Goal: Task Accomplishment & Management: Manage account settings

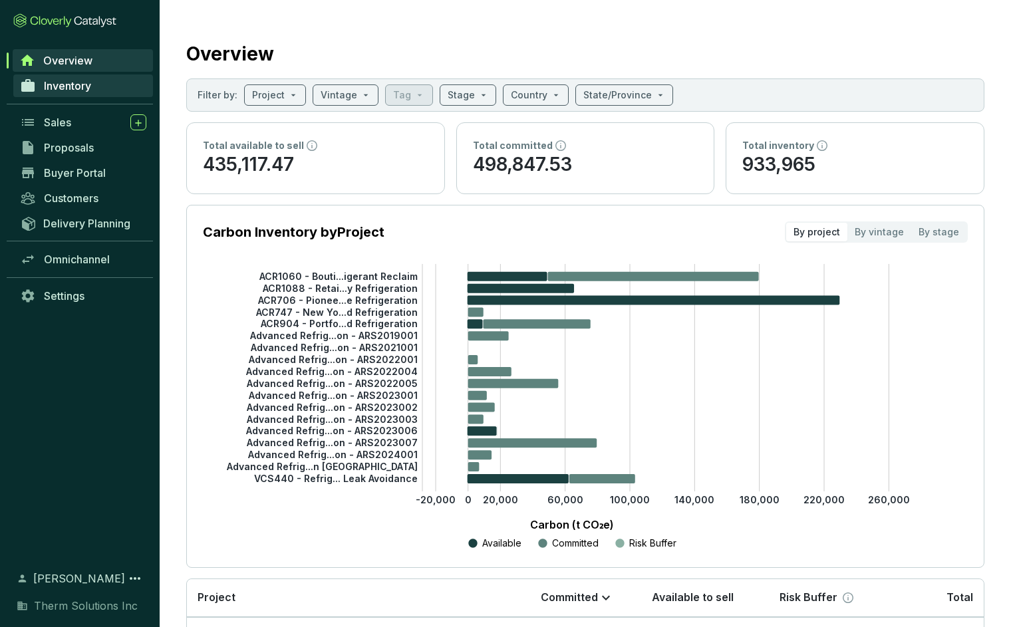
click at [66, 92] on link "Inventory" at bounding box center [83, 85] width 140 height 23
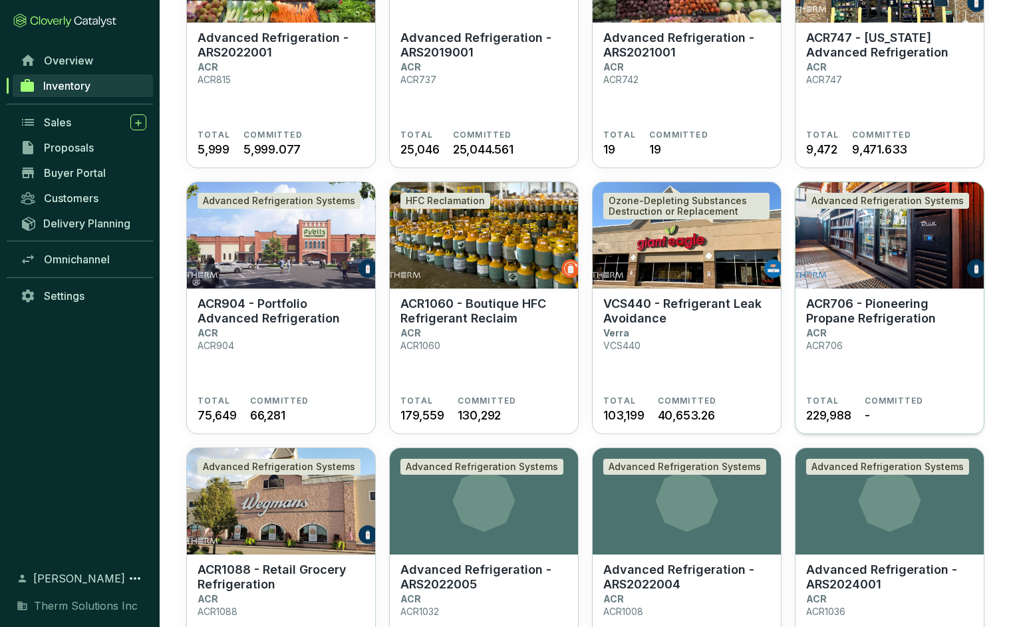
scroll to position [207, 0]
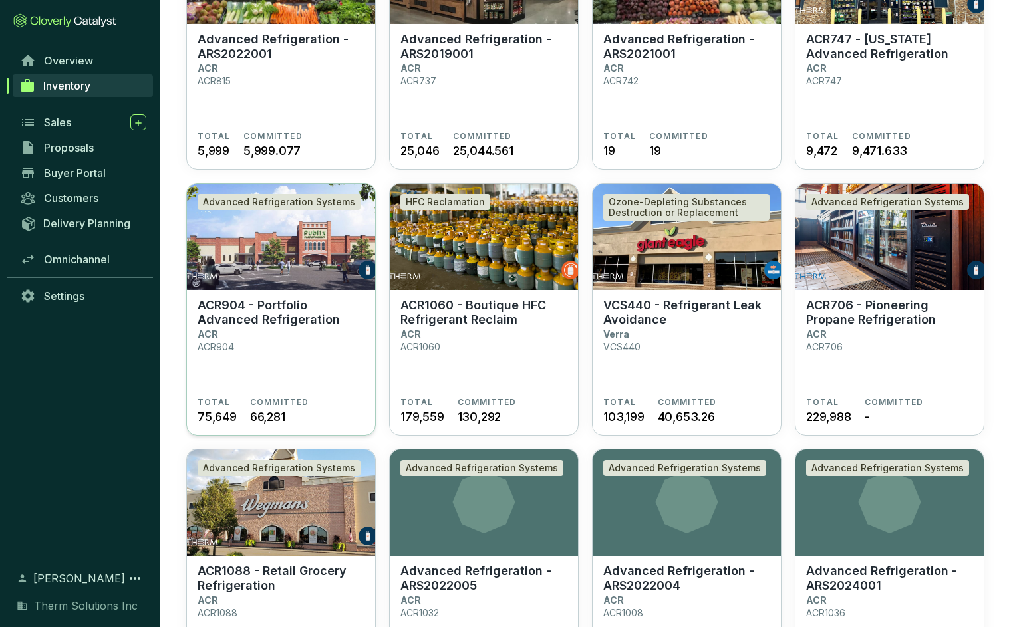
click at [243, 319] on p "ACR904 - Portfolio Advanced Refrigeration" at bounding box center [280, 312] width 167 height 29
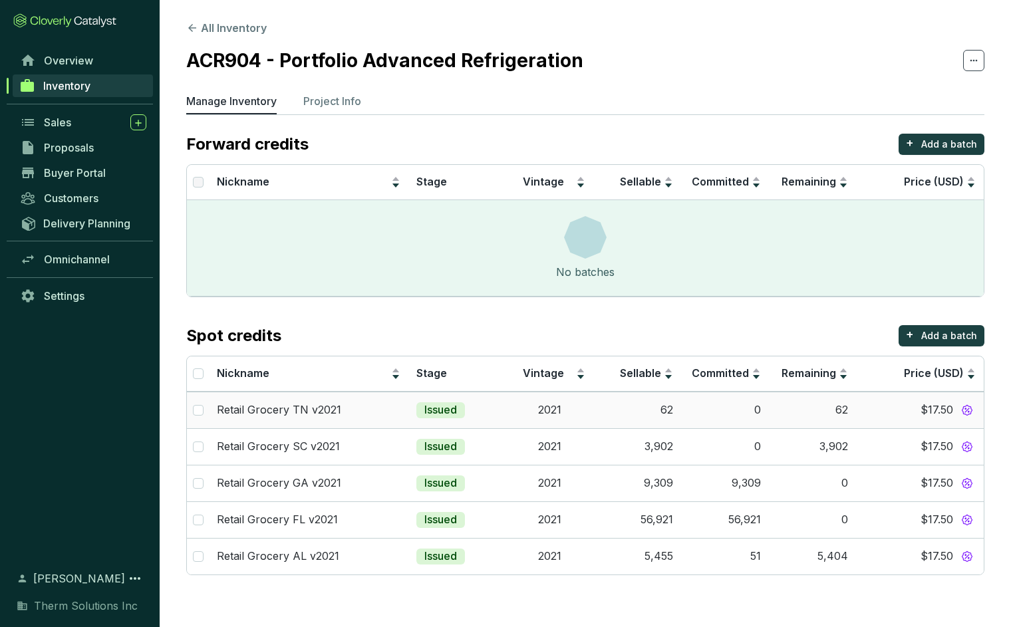
click at [848, 418] on td "62" at bounding box center [813, 410] width 88 height 37
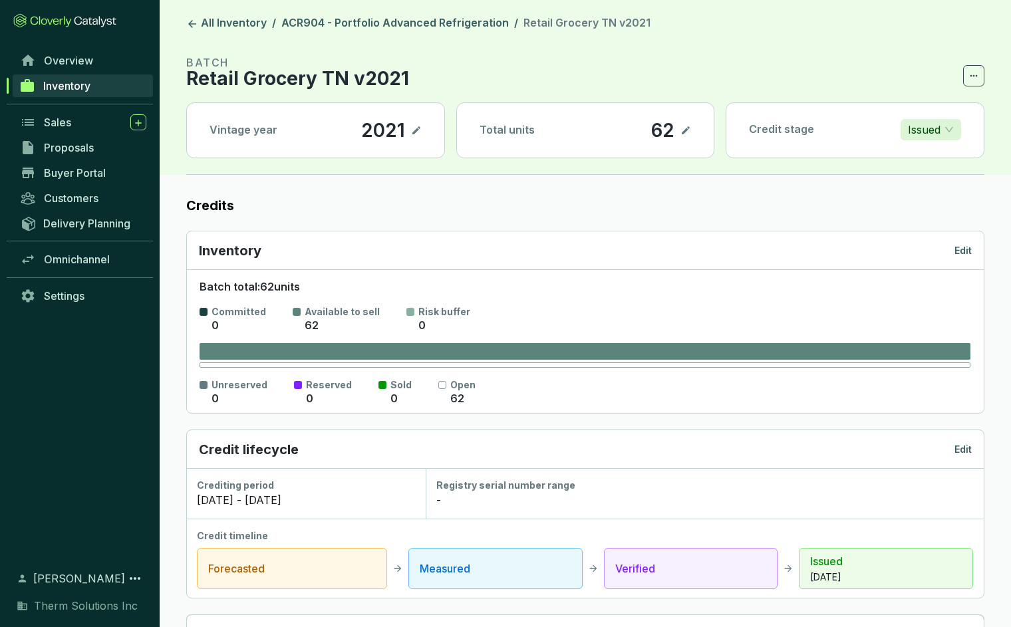
click at [685, 133] on icon at bounding box center [685, 130] width 11 height 16
click at [615, 132] on div "Total units 62" at bounding box center [585, 130] width 257 height 55
click at [680, 132] on icon at bounding box center [685, 130] width 11 height 16
click at [685, 132] on icon at bounding box center [686, 130] width 8 height 8
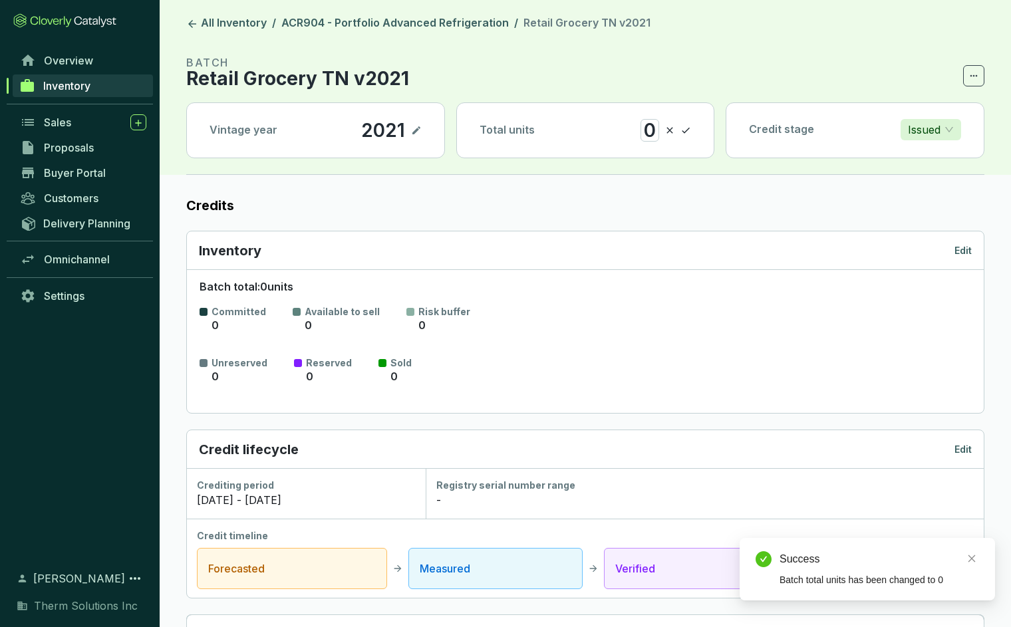
click at [687, 199] on label "Credits" at bounding box center [585, 205] width 798 height 19
click at [194, 20] on icon at bounding box center [192, 24] width 12 height 12
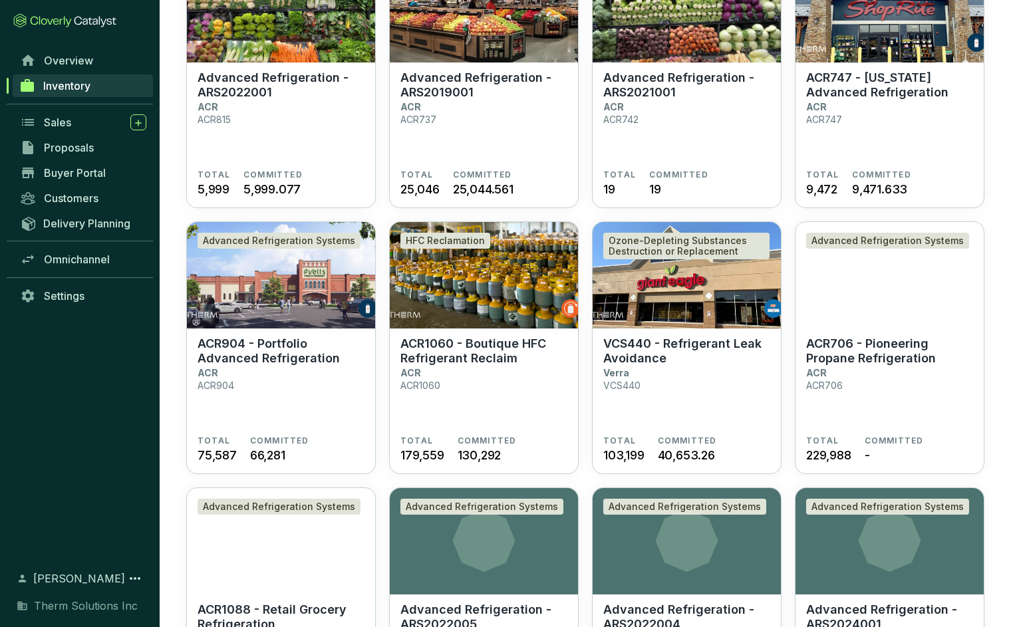
scroll to position [170, 0]
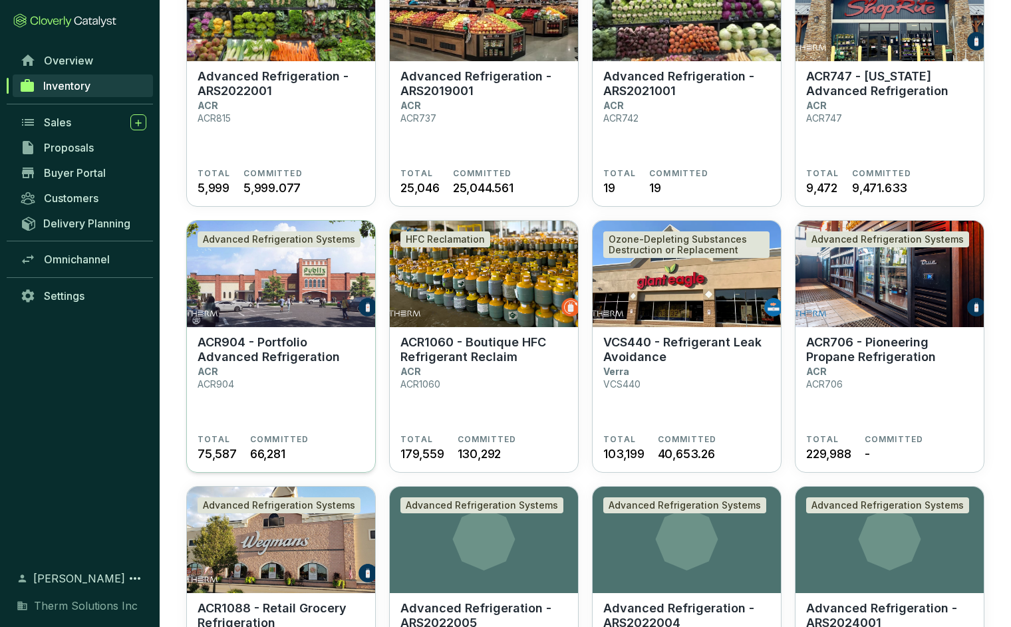
drag, startPoint x: 219, startPoint y: 349, endPoint x: 209, endPoint y: 339, distance: 14.1
click at [218, 348] on p "ACR904 - Portfolio Advanced Refrigeration" at bounding box center [280, 349] width 167 height 29
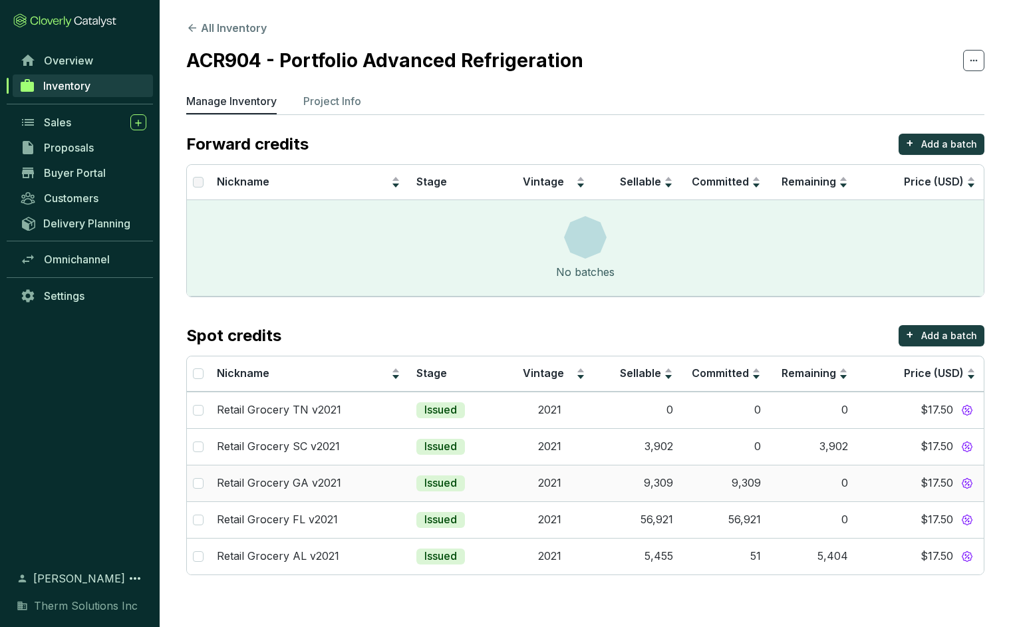
click at [253, 483] on p "Retail Grocery GA v2021" at bounding box center [279, 483] width 124 height 15
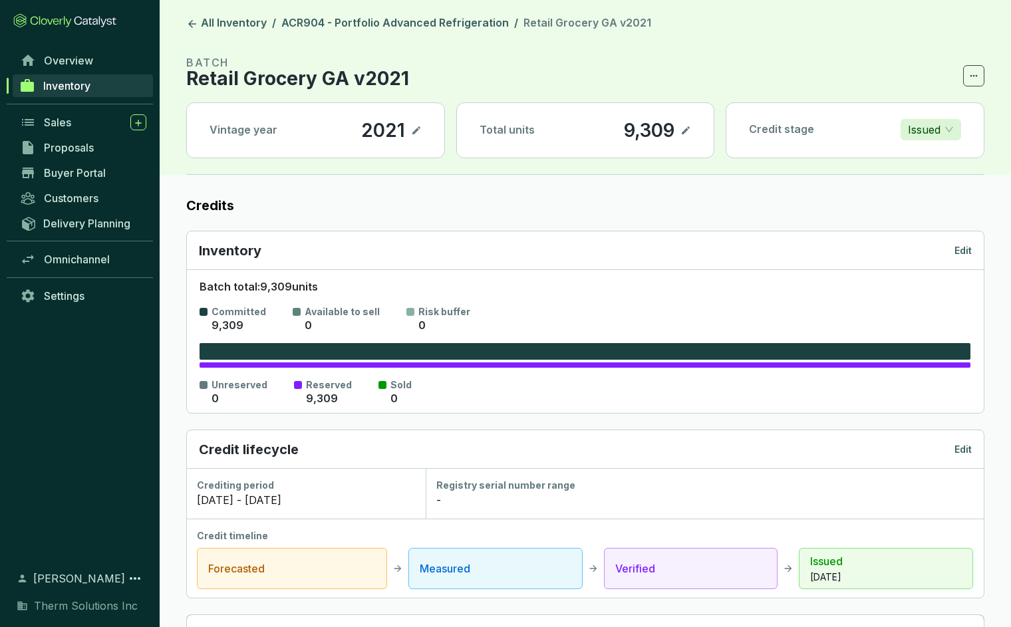
click at [683, 133] on icon at bounding box center [686, 130] width 8 height 8
drag, startPoint x: 576, startPoint y: 131, endPoint x: 546, endPoint y: 131, distance: 29.9
click at [547, 131] on div "Total units 9,309" at bounding box center [585, 130] width 257 height 55
click at [688, 132] on icon at bounding box center [685, 130] width 11 height 16
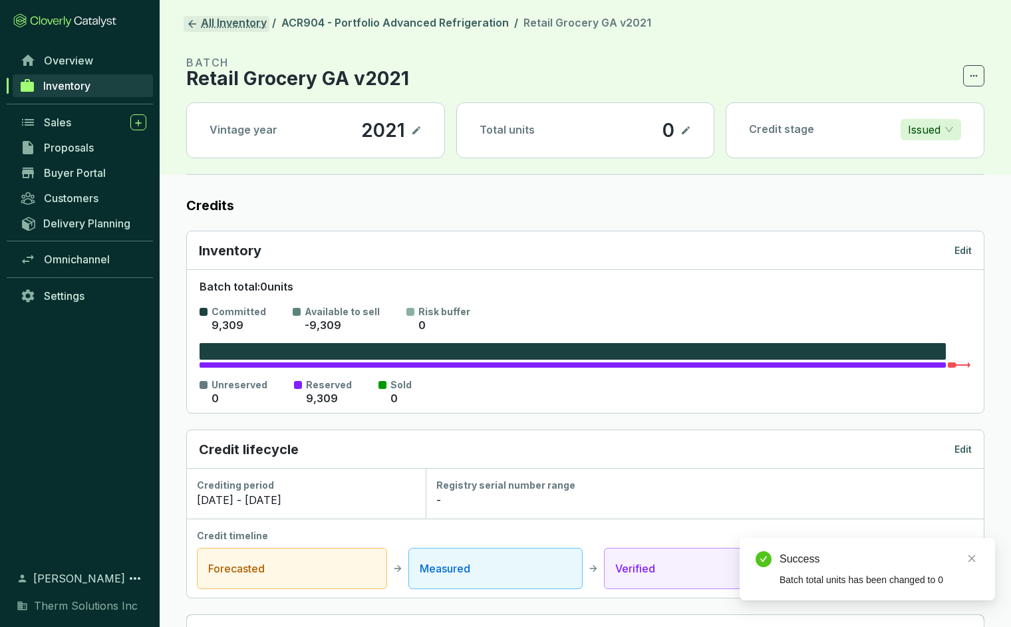
click at [189, 17] on link "All Inventory" at bounding box center [227, 24] width 86 height 16
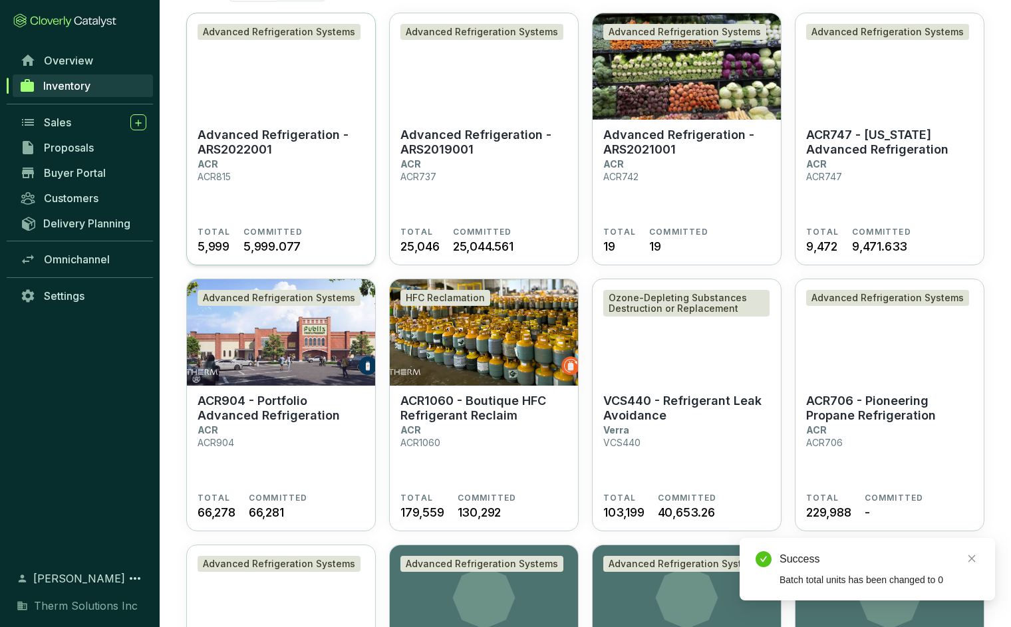
scroll to position [117, 0]
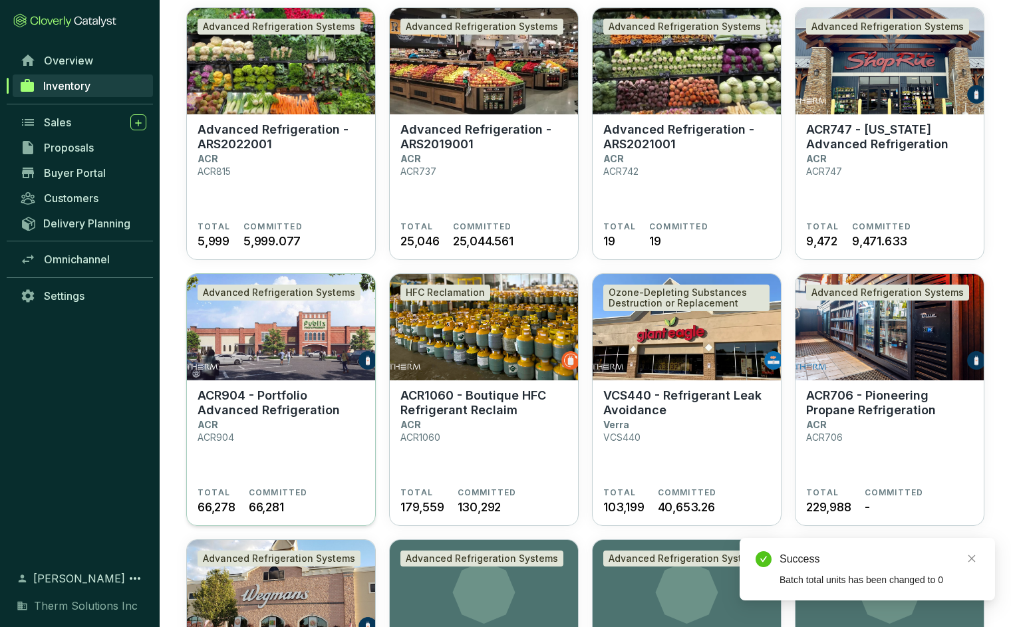
click at [273, 409] on p "ACR904 - Portfolio Advanced Refrigeration" at bounding box center [280, 402] width 167 height 29
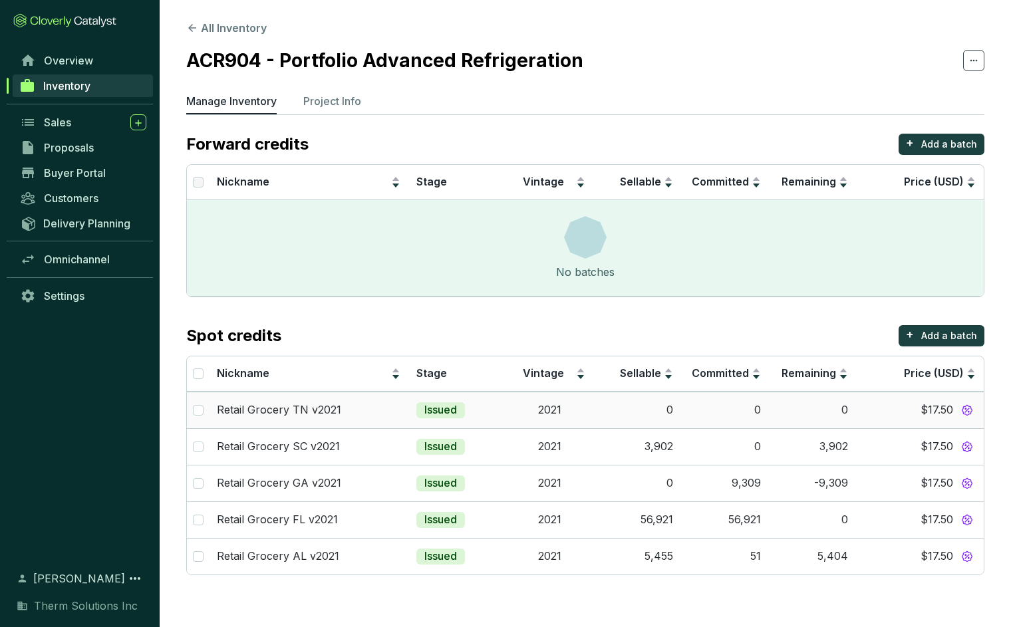
click at [668, 411] on td "0" at bounding box center [637, 410] width 88 height 37
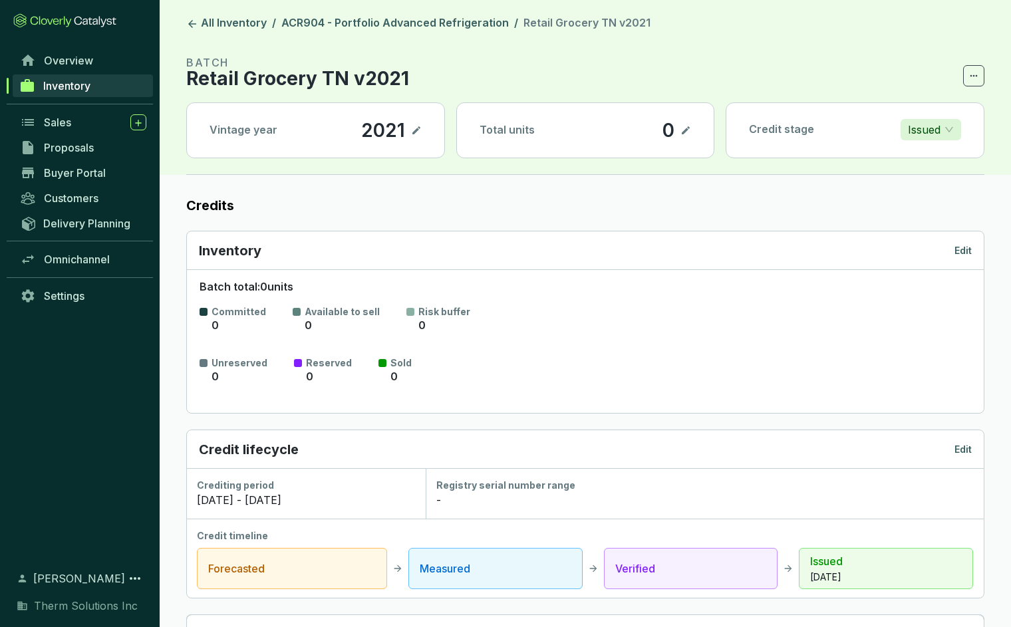
click at [670, 130] on p "0" at bounding box center [668, 130] width 13 height 23
click at [674, 131] on p "0" at bounding box center [668, 130] width 13 height 23
click at [685, 130] on icon at bounding box center [686, 130] width 8 height 8
click at [687, 133] on icon at bounding box center [685, 130] width 11 height 16
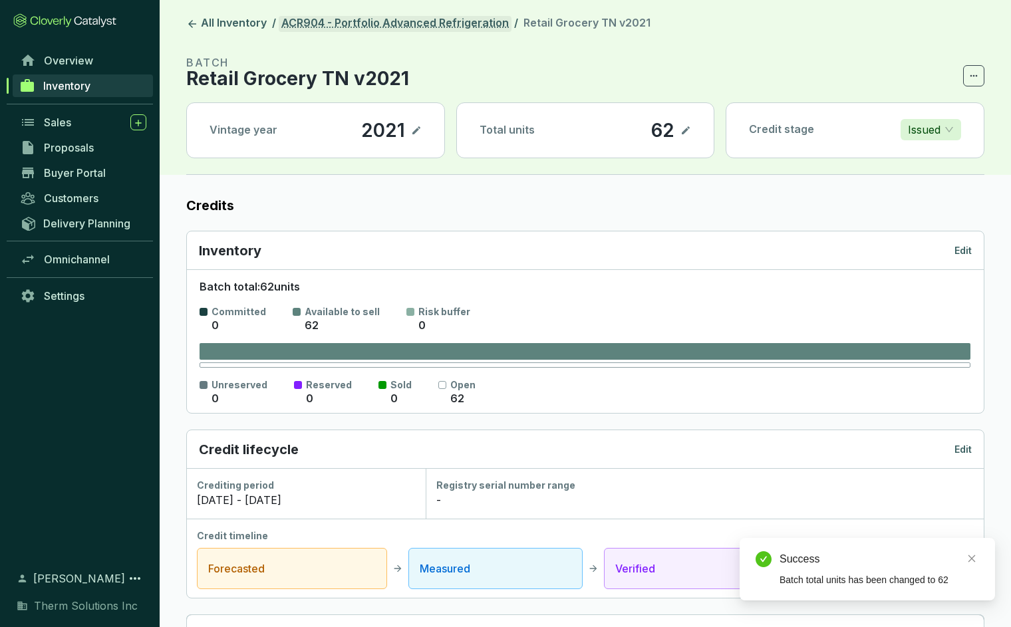
click at [372, 29] on link "ACR904 - Portfolio Advanced Refrigeration" at bounding box center [395, 24] width 233 height 16
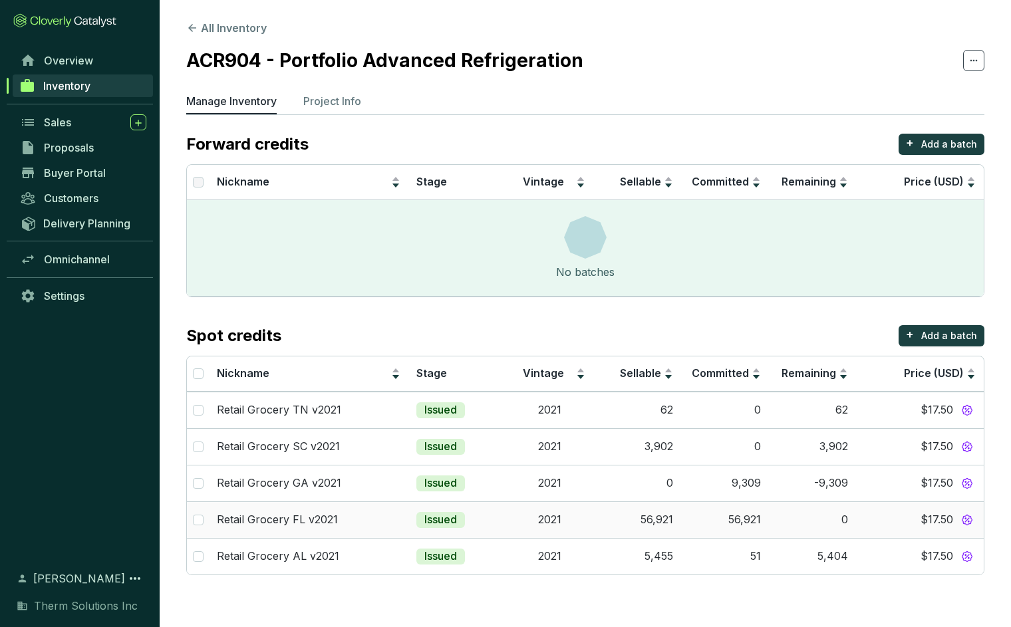
click at [644, 518] on td "56,921" at bounding box center [637, 519] width 88 height 37
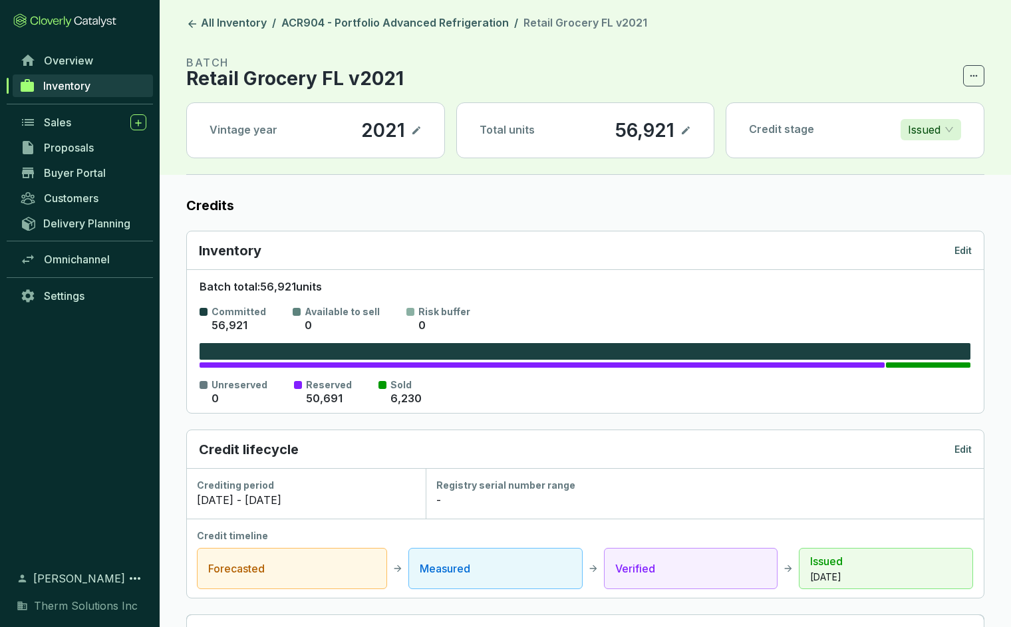
click at [688, 130] on icon at bounding box center [685, 130] width 11 height 16
drag, startPoint x: 630, startPoint y: 128, endPoint x: 523, endPoint y: 124, distance: 107.8
click at [523, 124] on div "Total units 56,921" at bounding box center [585, 130] width 257 height 55
click at [688, 131] on icon at bounding box center [685, 130] width 11 height 16
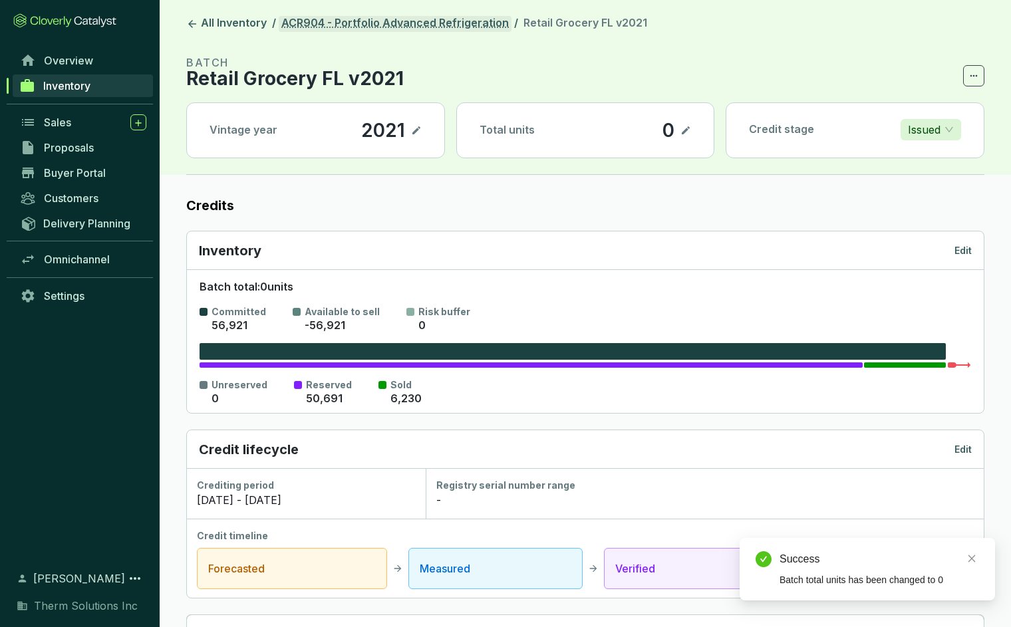
click at [363, 23] on link "ACR904 - Portfolio Advanced Refrigeration" at bounding box center [395, 24] width 233 height 16
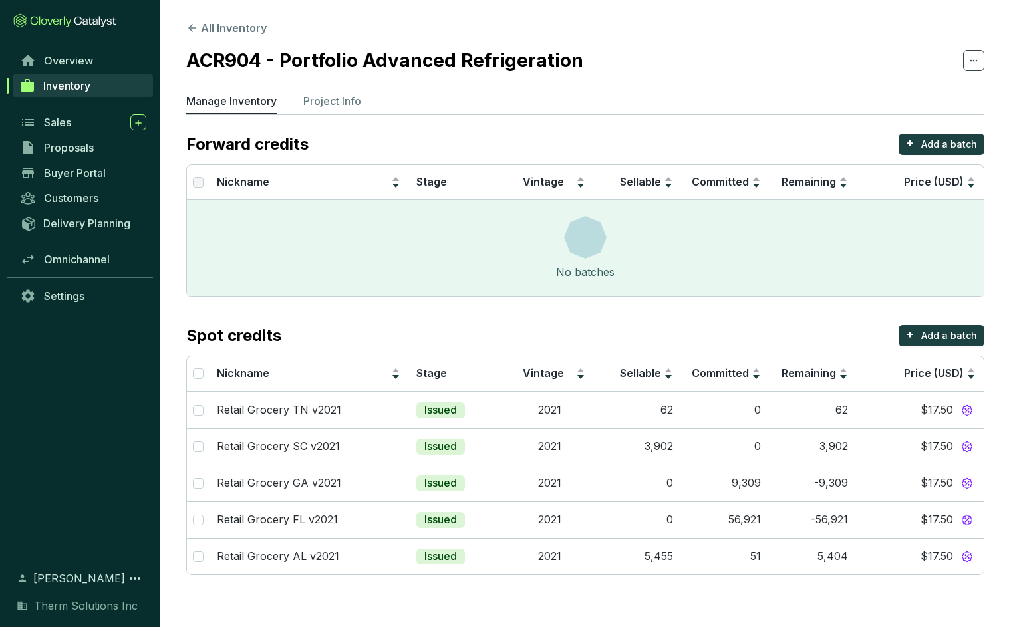
click at [353, 123] on section "All Inventory ACR904 - Portfolio Advanced Refrigeration Manage Inventory Projec…" at bounding box center [585, 301] width 851 height 602
click at [344, 101] on p "Project Info" at bounding box center [332, 101] width 58 height 16
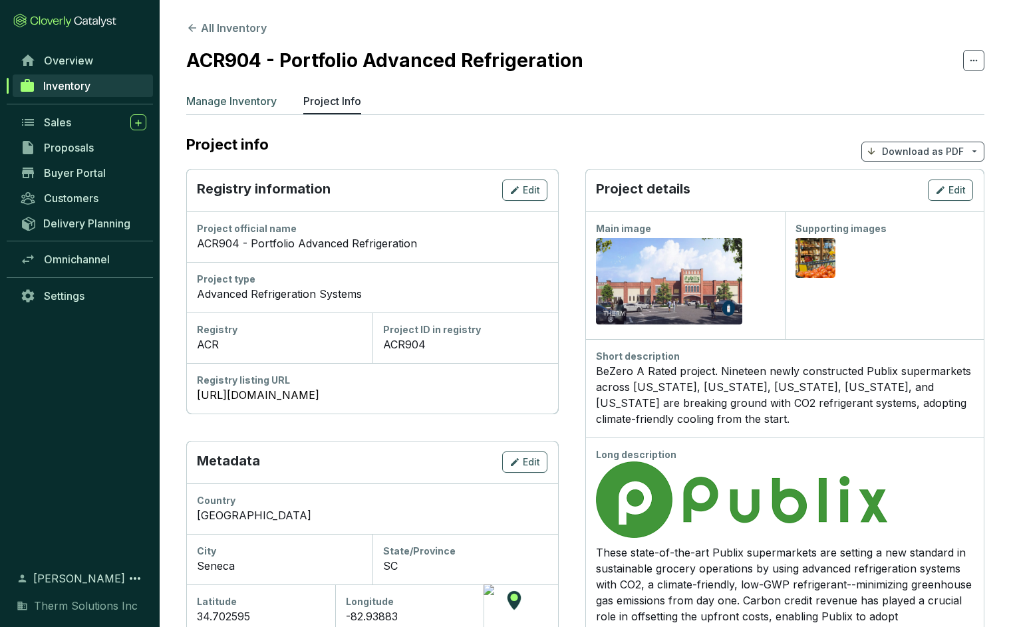
click at [215, 99] on p "Manage Inventory" at bounding box center [231, 101] width 90 height 16
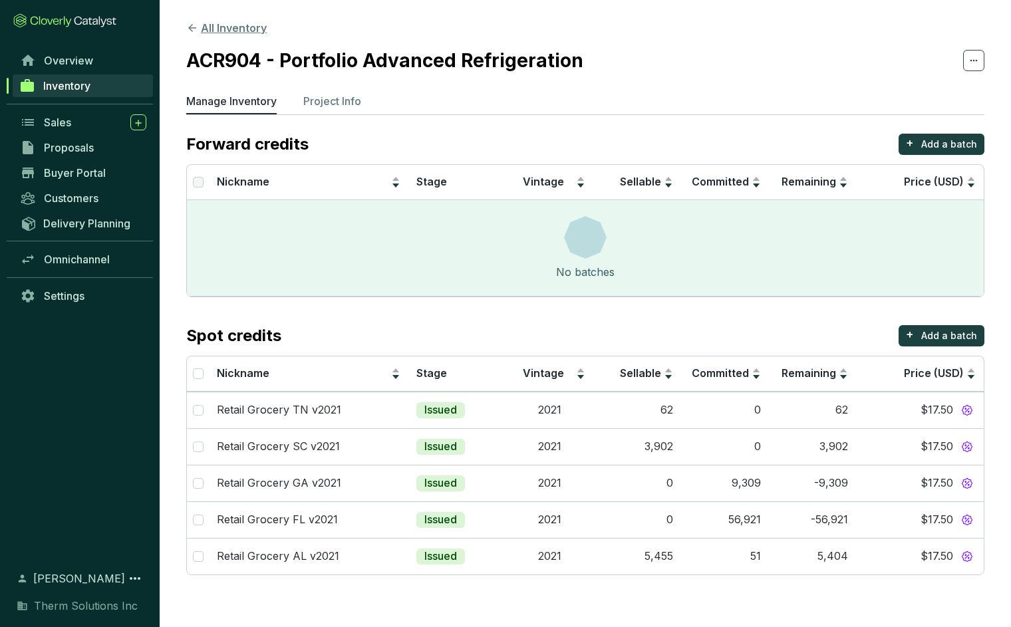
click at [209, 25] on button "All Inventory" at bounding box center [226, 28] width 80 height 16
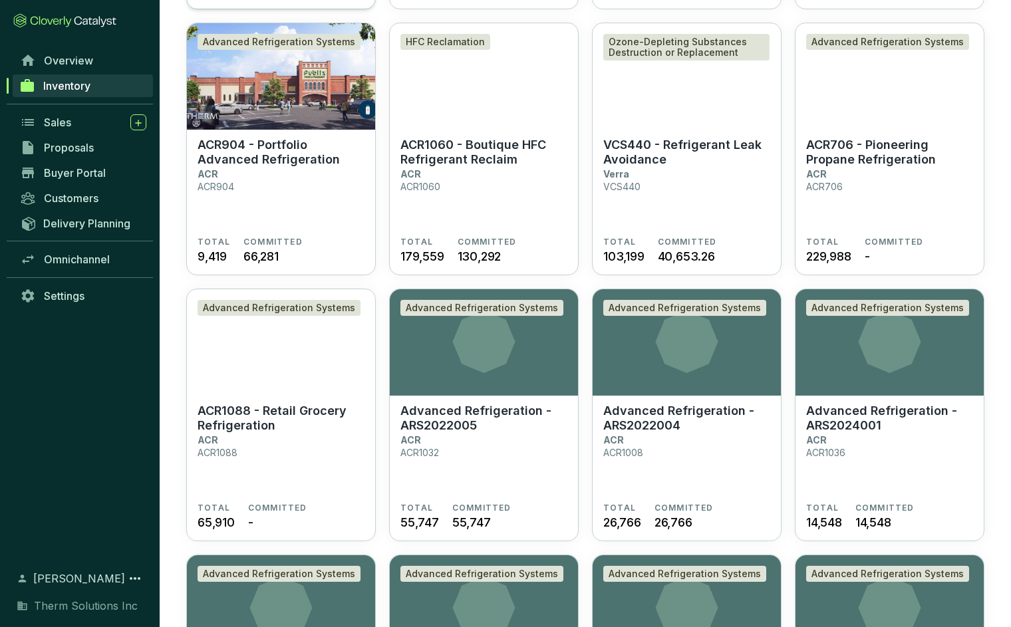
scroll to position [368, 0]
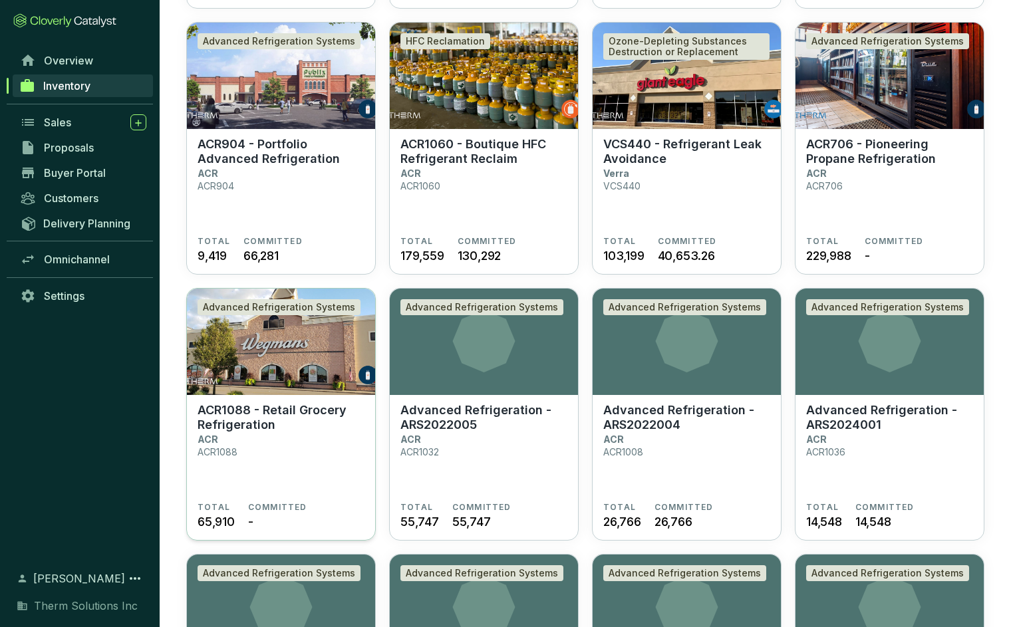
click at [257, 417] on p "ACR1088 - Retail Grocery Refrigeration" at bounding box center [280, 417] width 167 height 29
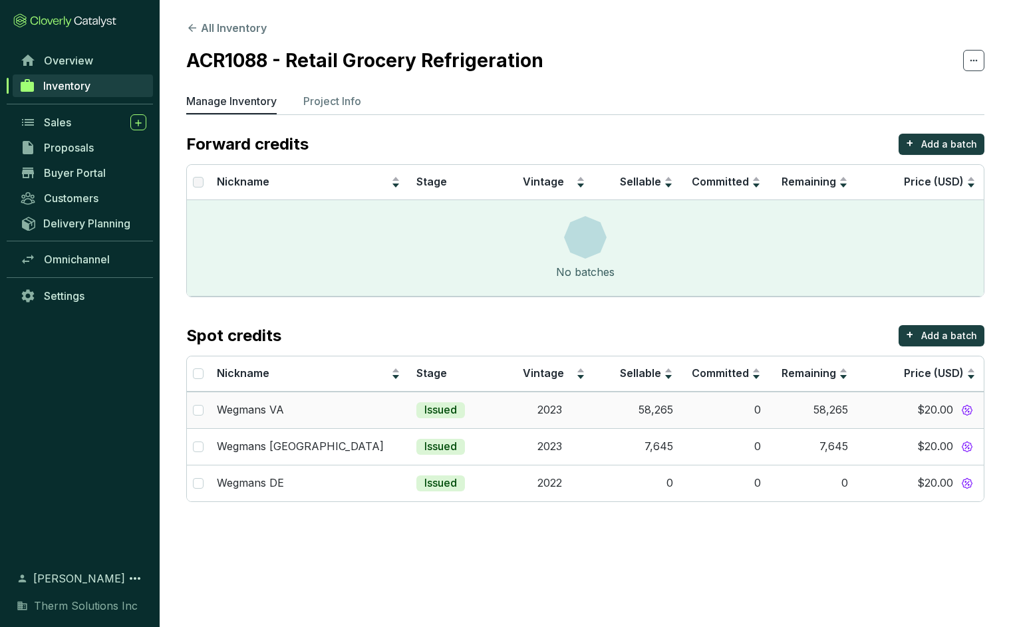
click at [656, 412] on td "58,265" at bounding box center [637, 410] width 88 height 37
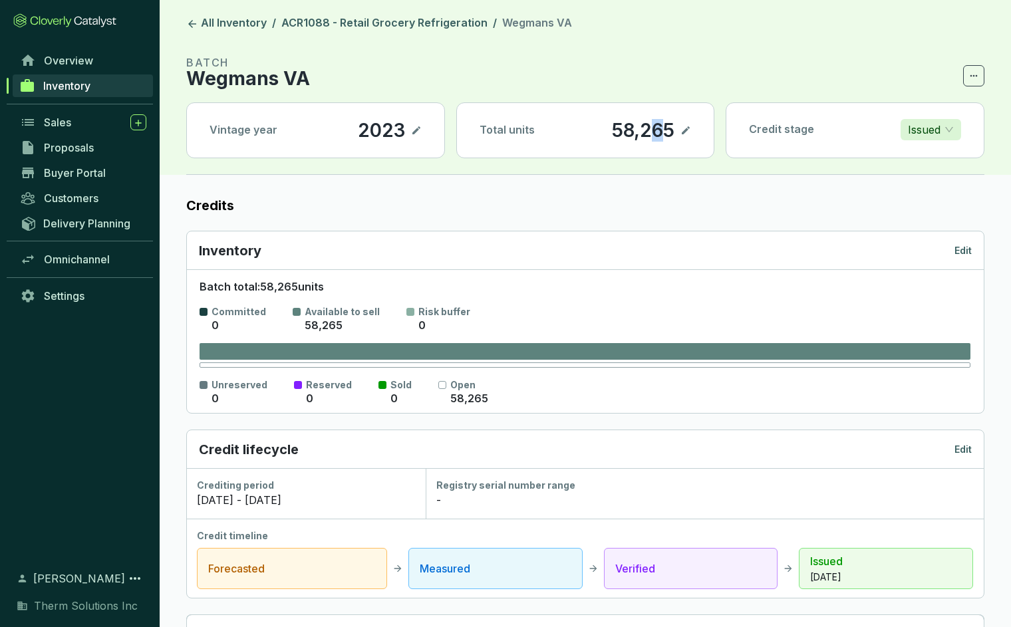
drag, startPoint x: 656, startPoint y: 130, endPoint x: 690, endPoint y: 129, distance: 33.9
click at [662, 130] on p "58,265" at bounding box center [643, 130] width 64 height 23
click at [689, 130] on icon at bounding box center [685, 130] width 11 height 16
drag, startPoint x: 656, startPoint y: 132, endPoint x: 549, endPoint y: 132, distance: 107.0
click at [549, 132] on div "Total units 58,265" at bounding box center [585, 130] width 257 height 55
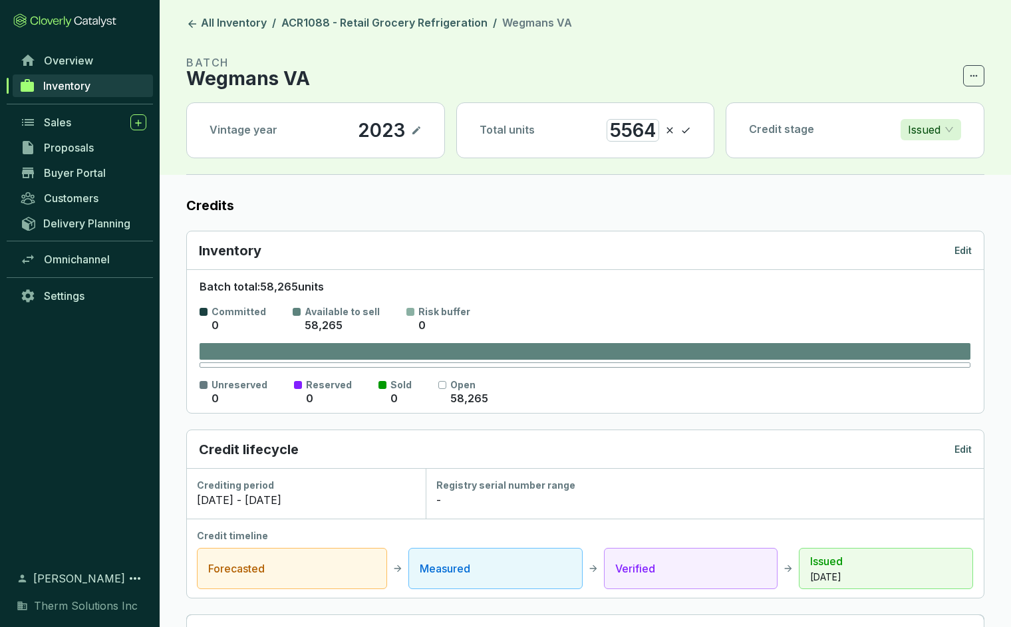
click at [687, 130] on icon at bounding box center [685, 130] width 11 height 16
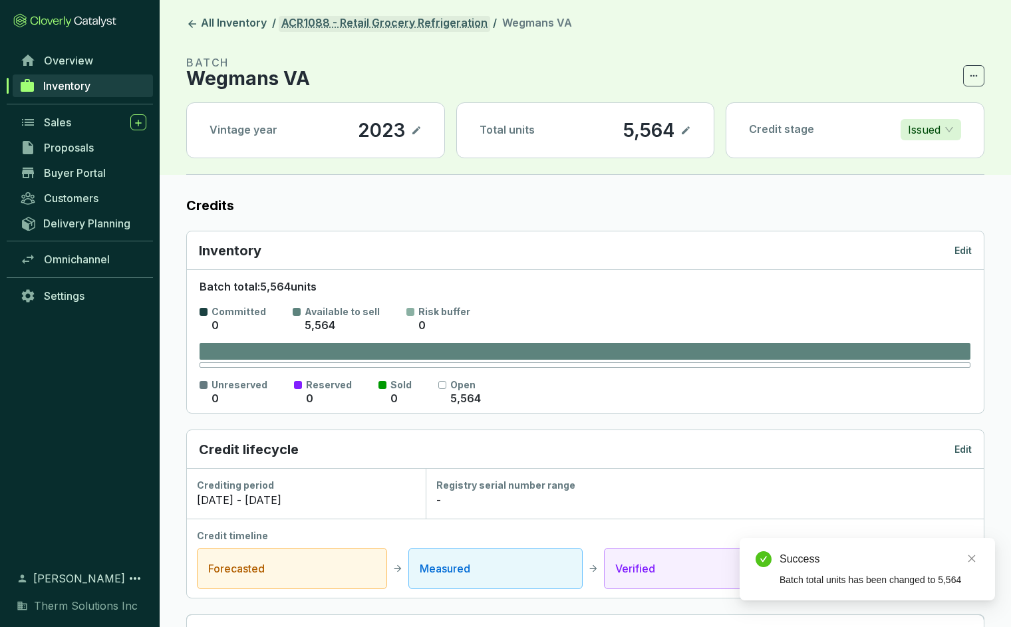
click at [330, 21] on link "ACR1088 - Retail Grocery Refrigeration" at bounding box center [384, 24] width 211 height 16
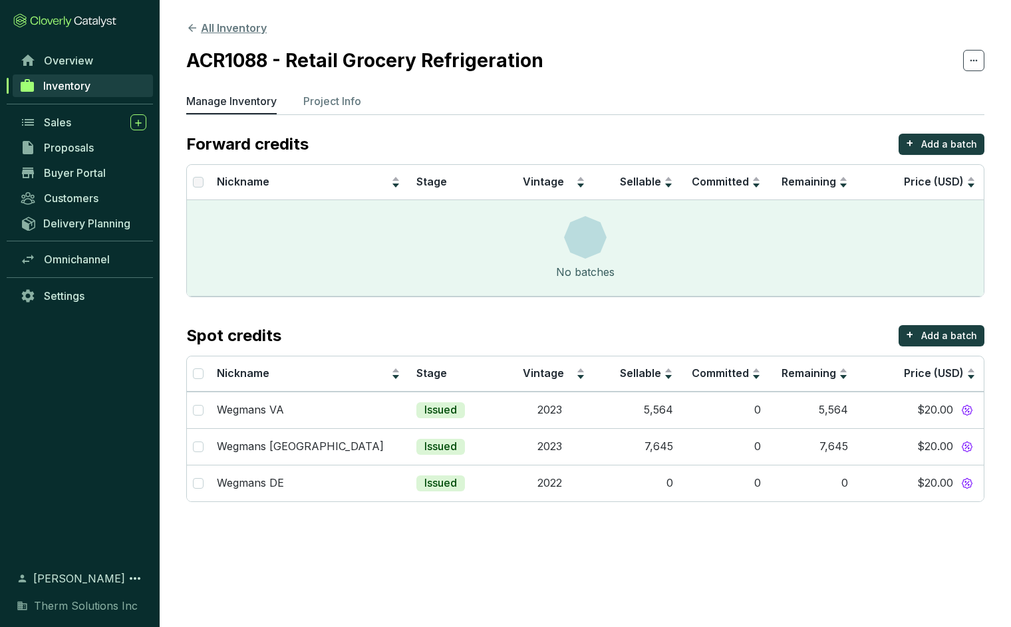
click at [209, 28] on button "All Inventory" at bounding box center [226, 28] width 80 height 16
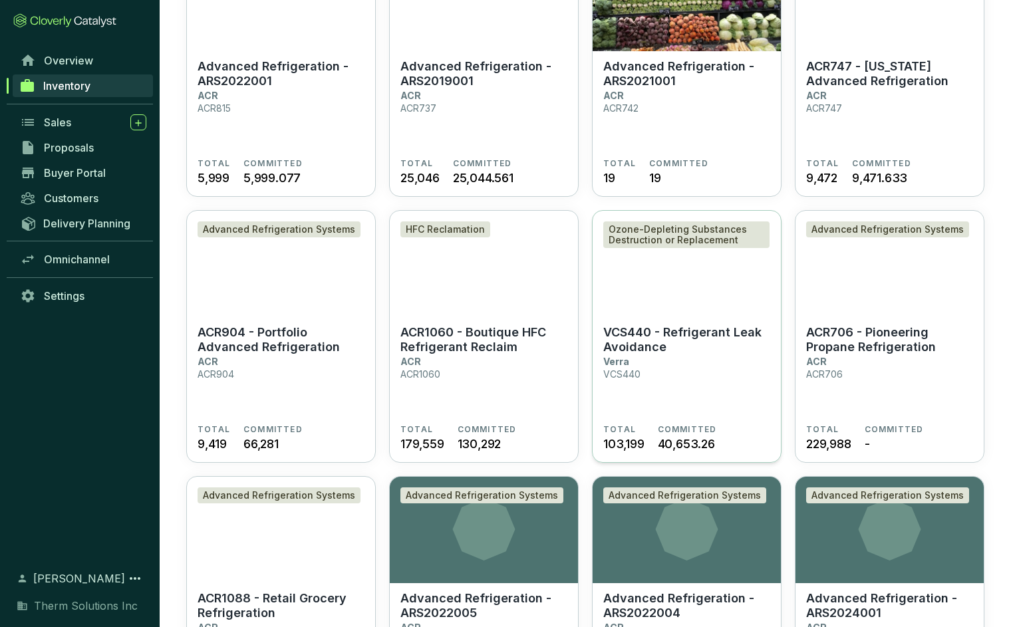
scroll to position [334, 0]
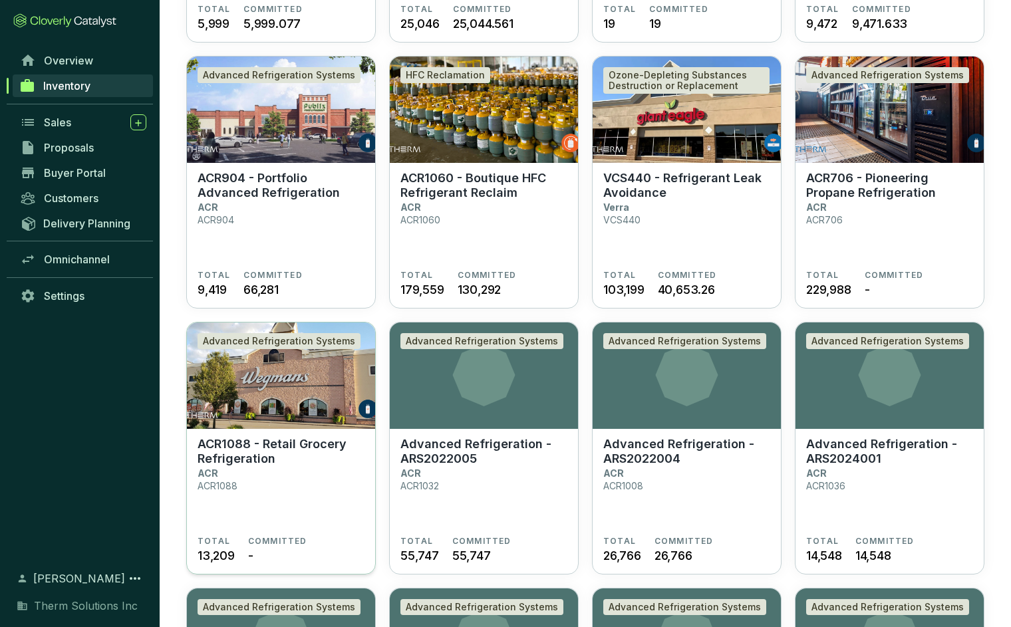
click at [237, 444] on p "ACR1088 - Retail Grocery Refrigeration" at bounding box center [280, 451] width 167 height 29
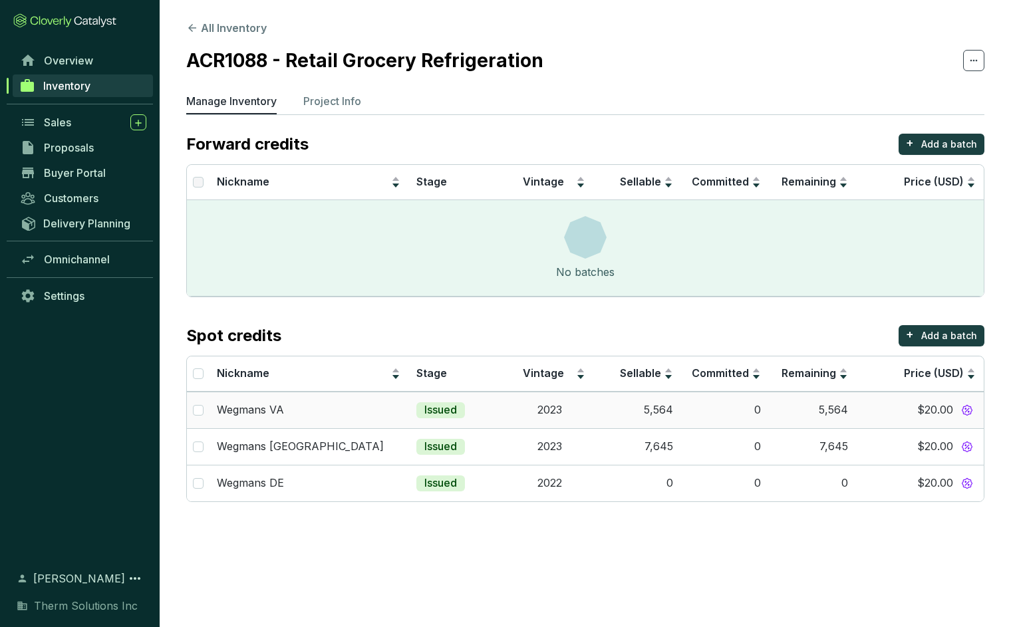
click at [375, 418] on td "Wegmans VA" at bounding box center [308, 410] width 199 height 37
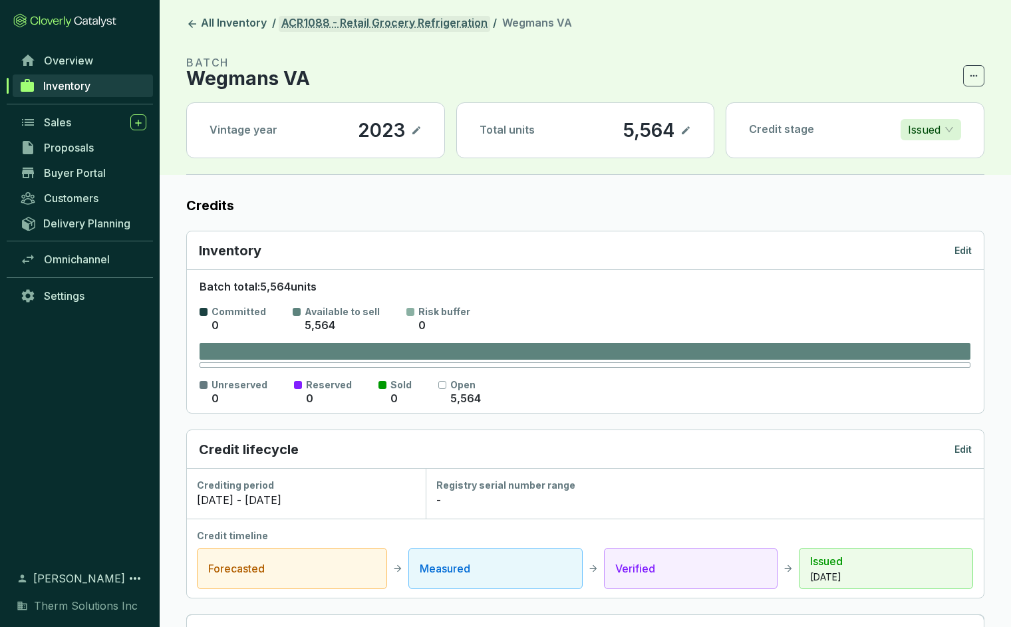
click at [321, 29] on link "ACR1088 - Retail Grocery Refrigeration" at bounding box center [384, 24] width 211 height 16
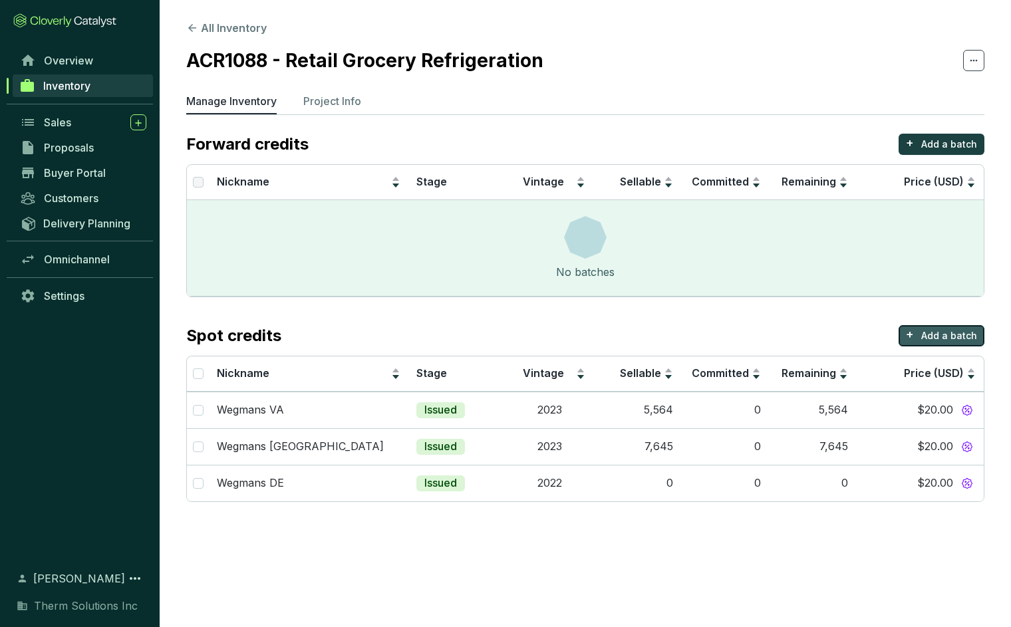
click at [933, 332] on p "Add a batch" at bounding box center [949, 335] width 56 height 13
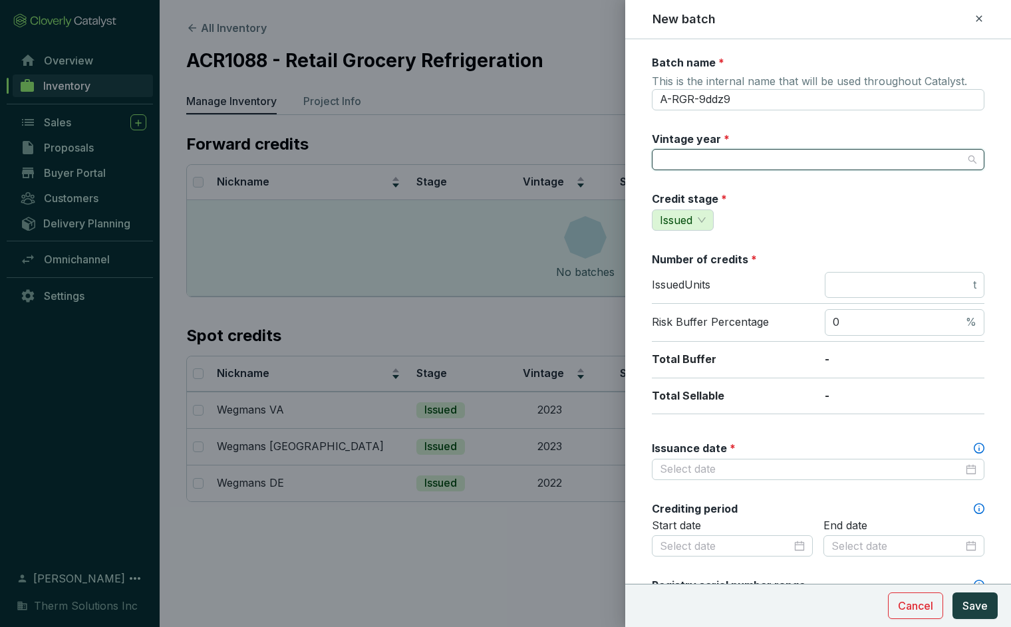
click at [729, 168] on input "Vintage year *" at bounding box center [811, 160] width 303 height 20
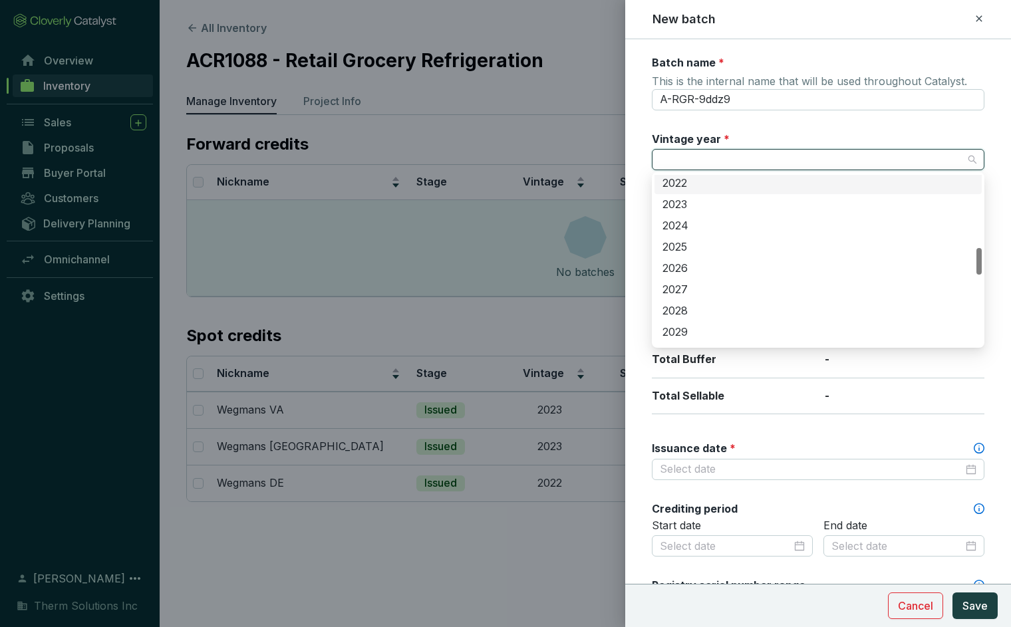
scroll to position [470, 0]
click at [704, 208] on div "2023" at bounding box center [817, 204] width 311 height 15
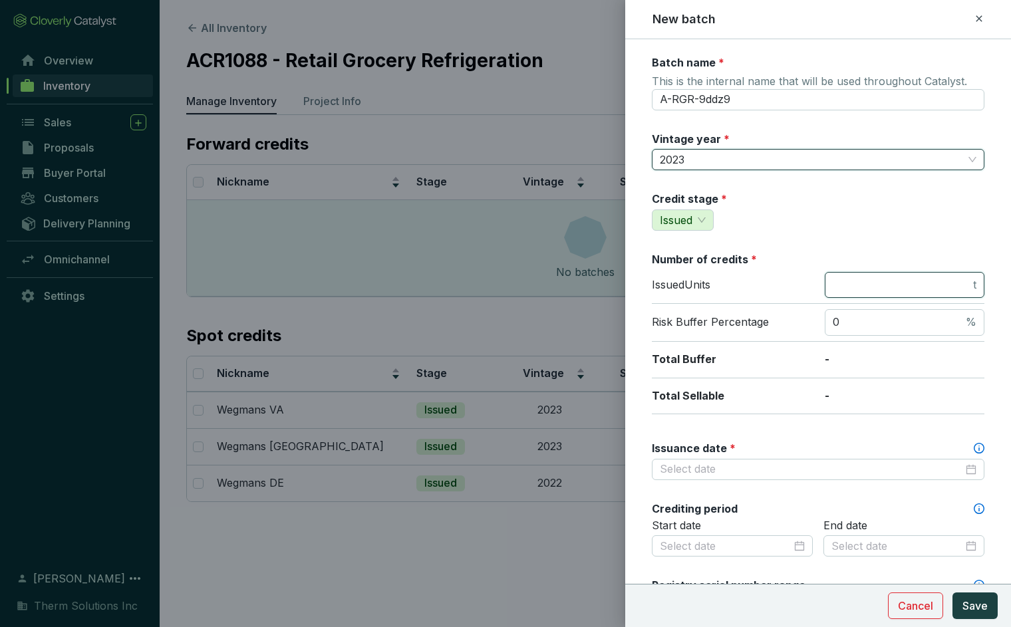
click at [868, 281] on input "number" at bounding box center [901, 285] width 138 height 15
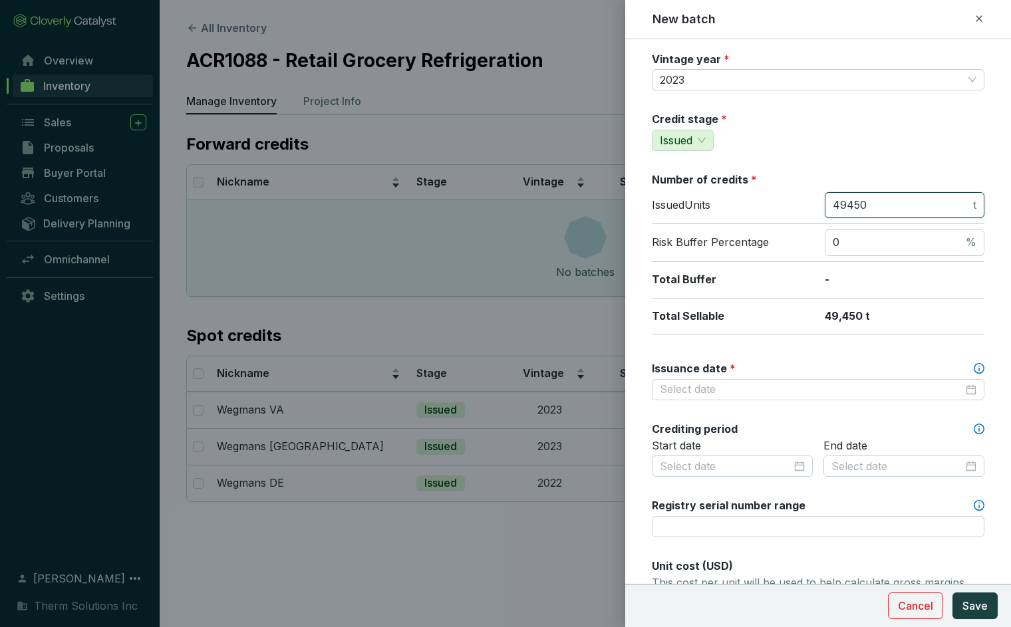
scroll to position [105, 0]
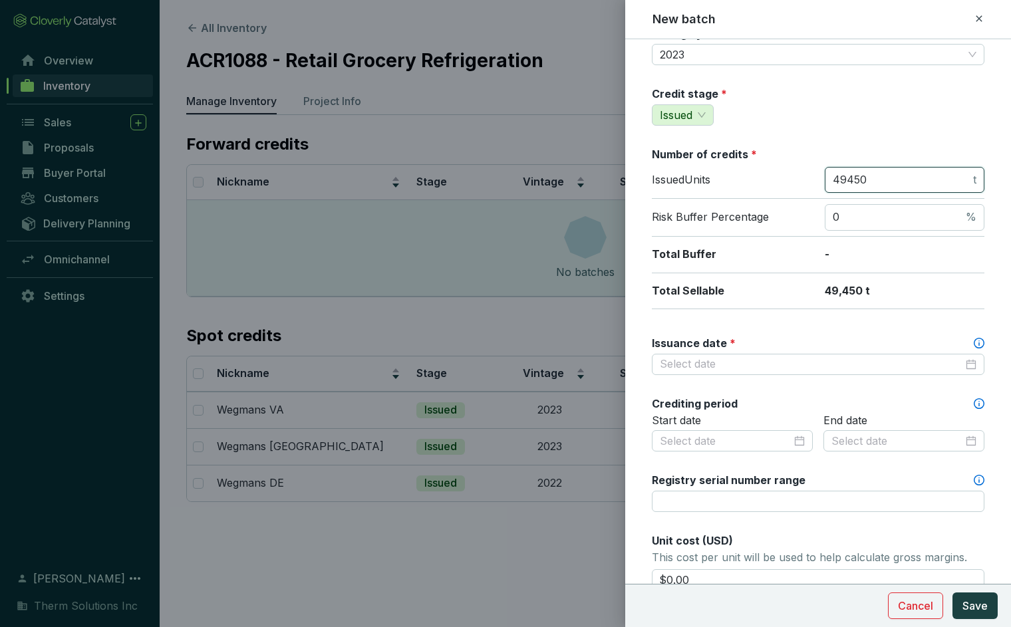
type input "49450"
